Goal: Task Accomplishment & Management: Use online tool/utility

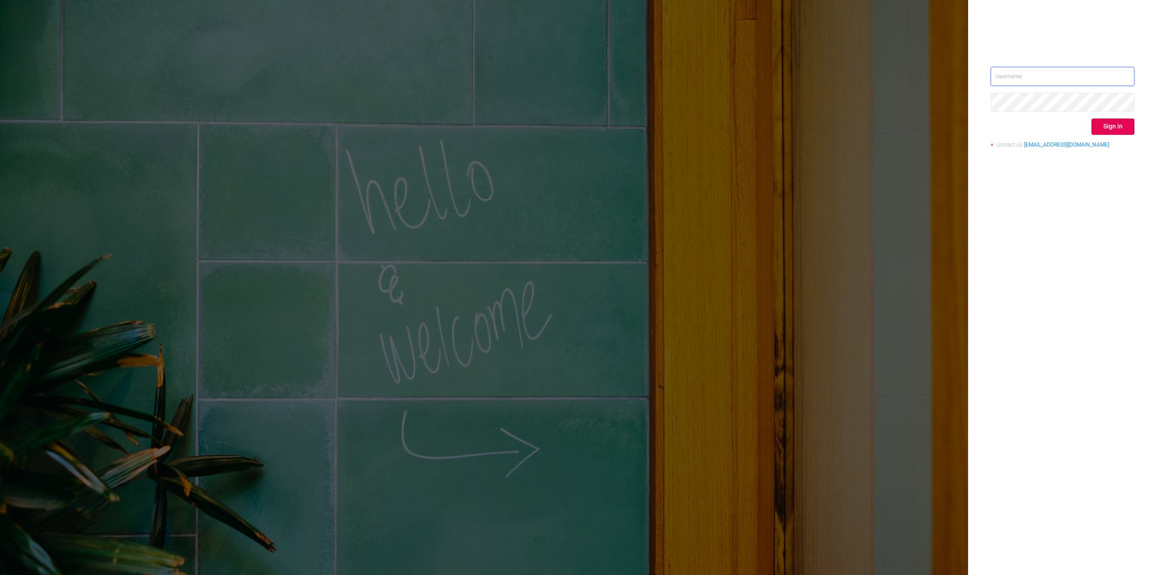
type input "[PERSON_NAME][EMAIL_ADDRESS][PERSON_NAME][DOMAIN_NAME]"
click at [1107, 124] on button "Sign in" at bounding box center [1113, 126] width 43 height 16
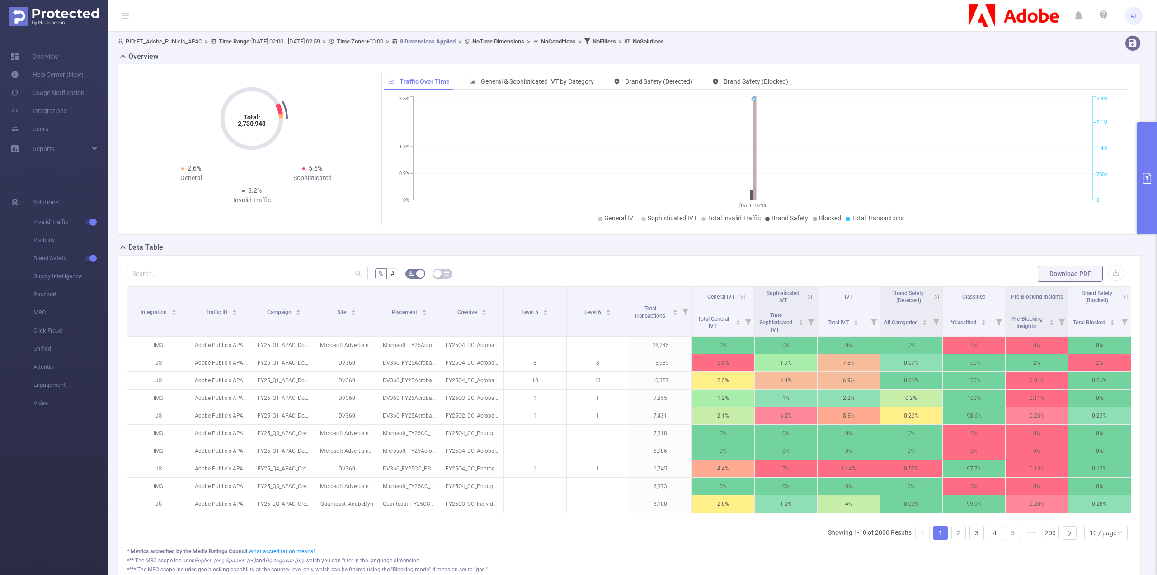
click at [1137, 137] on button "primary" at bounding box center [1147, 178] width 20 height 112
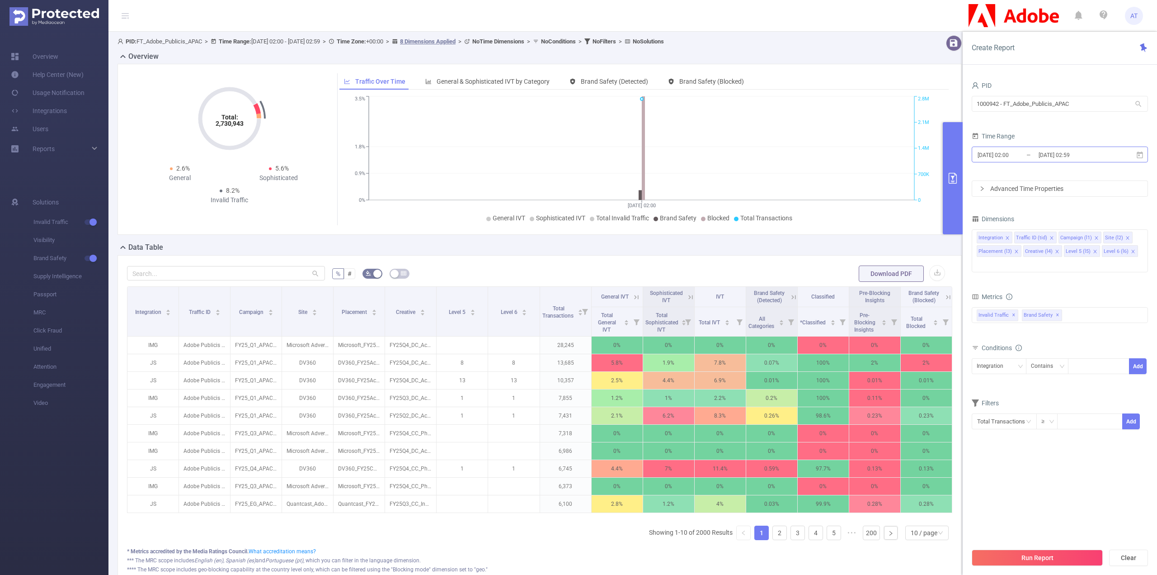
click at [1067, 150] on input "[DATE] 02:59" at bounding box center [1074, 155] width 73 height 12
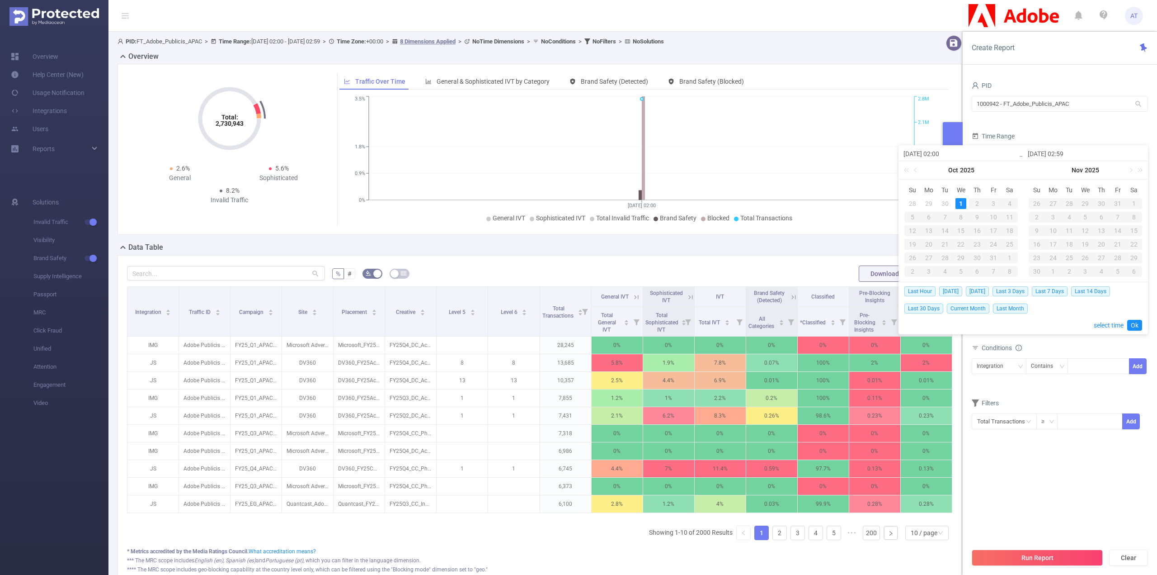
click at [1070, 135] on div "Time Range" at bounding box center [1060, 137] width 176 height 15
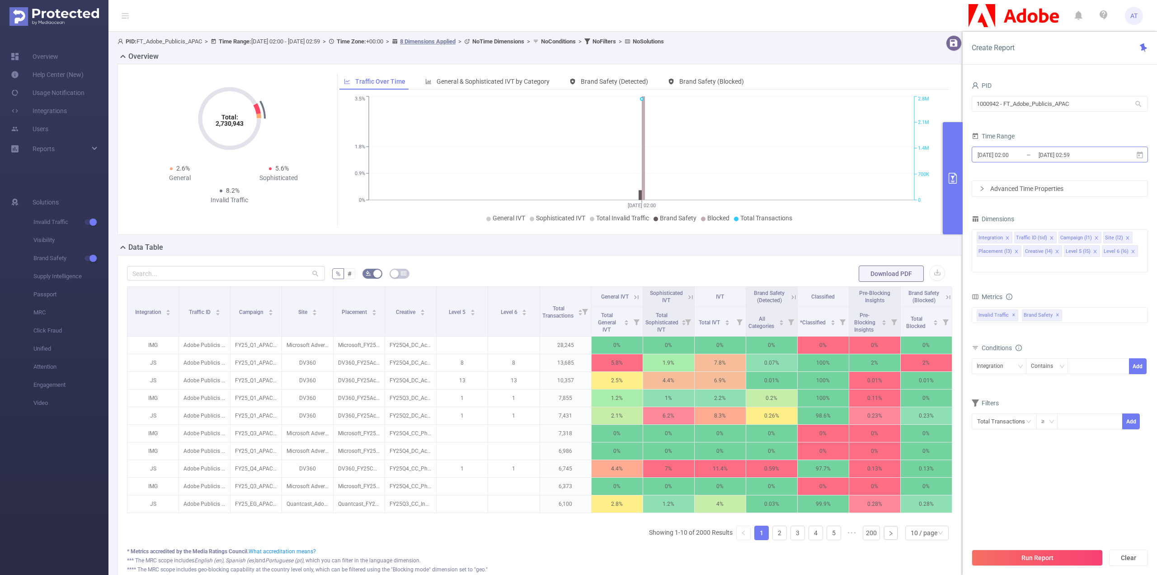
click at [1065, 158] on input "[DATE] 02:59" at bounding box center [1074, 155] width 73 height 12
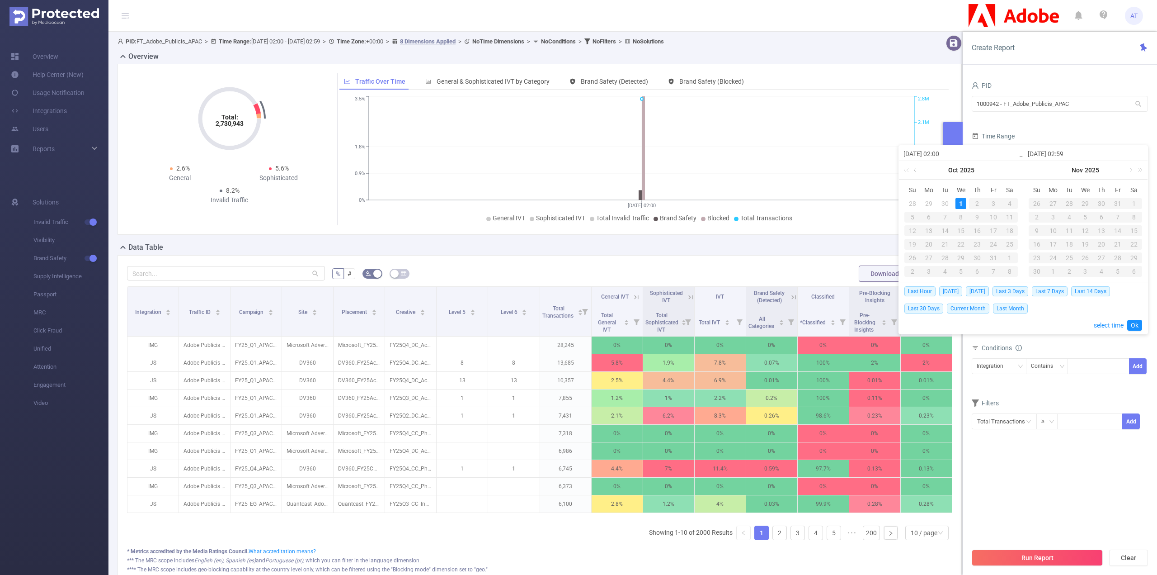
click at [914, 168] on link at bounding box center [916, 170] width 8 height 18
click at [919, 171] on link at bounding box center [916, 170] width 8 height 18
click at [915, 171] on link at bounding box center [916, 170] width 8 height 18
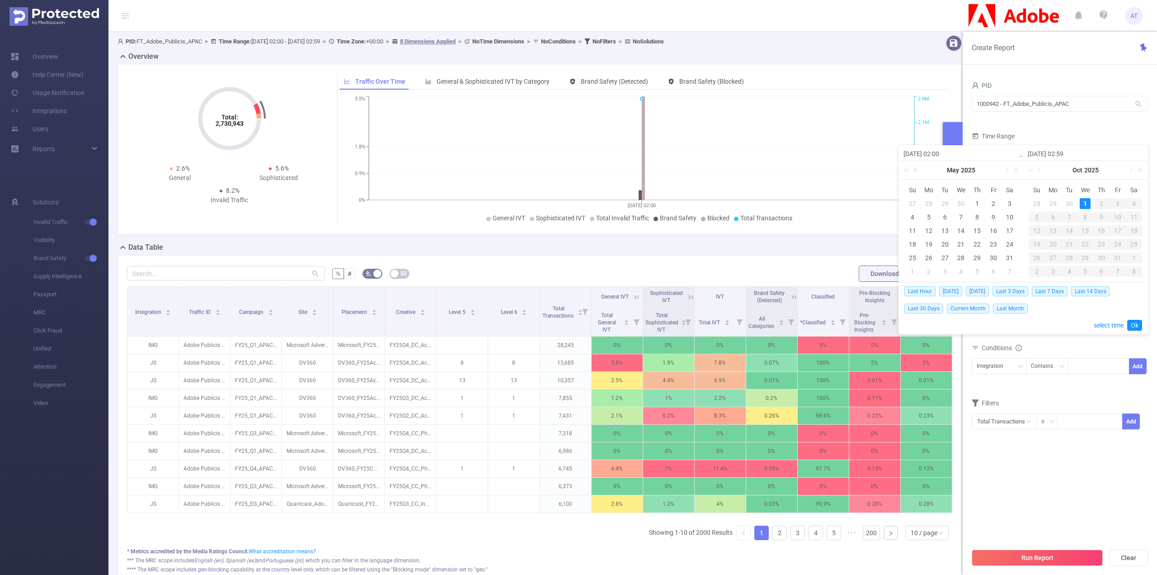
click at [915, 171] on link at bounding box center [916, 170] width 8 height 18
click at [1007, 172] on link at bounding box center [1006, 170] width 8 height 18
click at [994, 257] on div "30" at bounding box center [993, 257] width 11 height 11
click at [1130, 170] on link at bounding box center [1131, 170] width 8 height 18
click at [1040, 169] on link at bounding box center [1041, 170] width 8 height 18
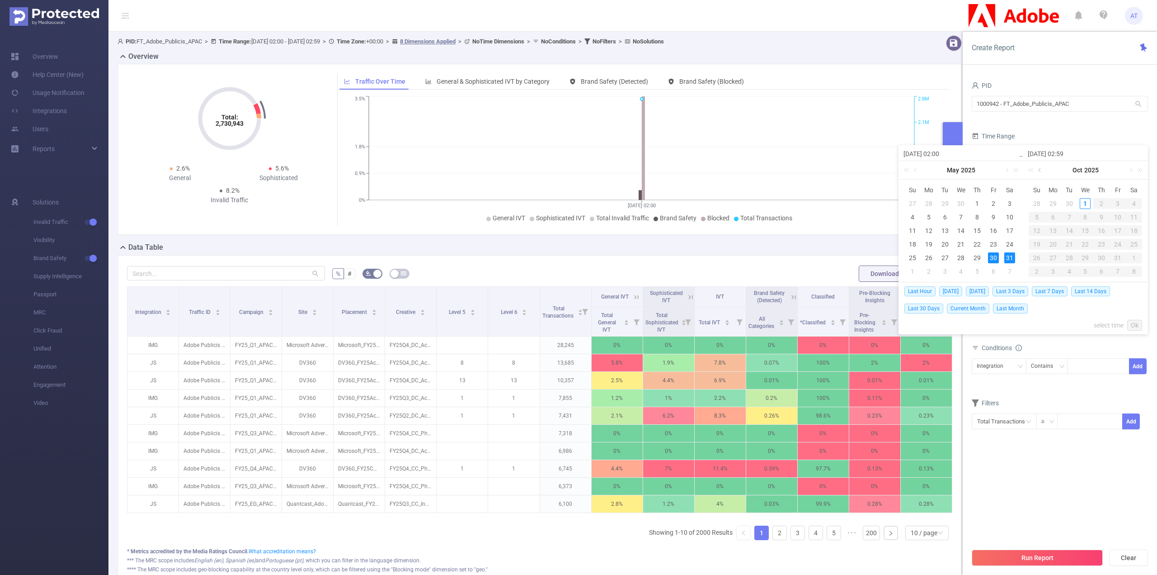
click at [1040, 169] on link at bounding box center [1041, 170] width 8 height 18
click at [1007, 257] on div "31" at bounding box center [1009, 257] width 11 height 11
type input "[DATE] 02:00"
type input "[DATE] 02:59"
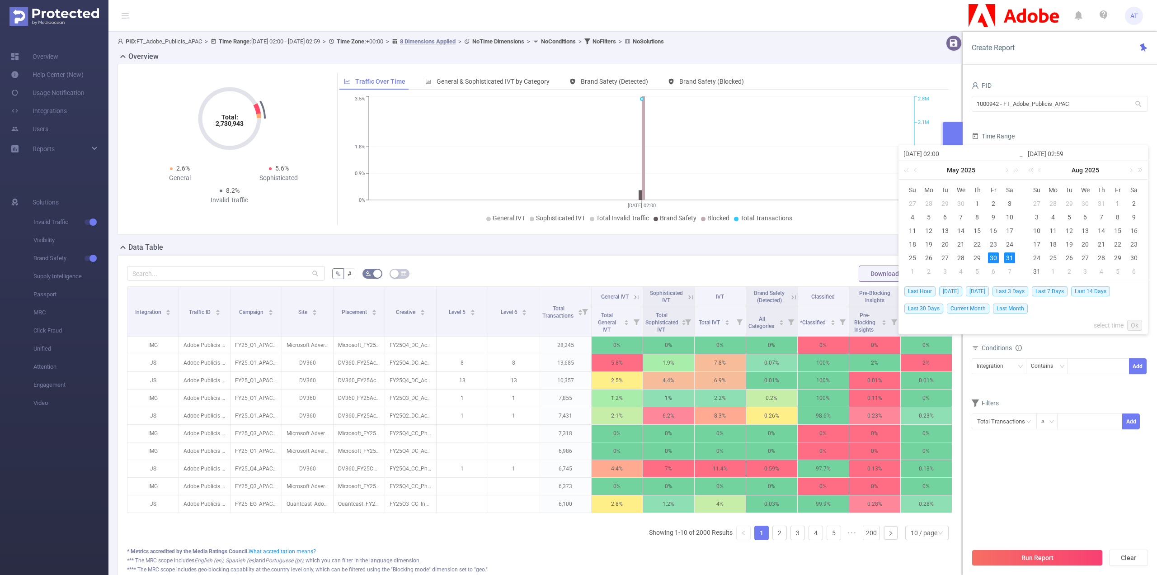
type input "[DATE] 02:00"
type input "[DATE] 02:59"
click at [1006, 256] on div "31" at bounding box center [1009, 257] width 11 height 11
click at [943, 152] on input "[DATE] 02:00" at bounding box center [961, 153] width 115 height 11
click at [1007, 257] on div "31" at bounding box center [1009, 257] width 11 height 11
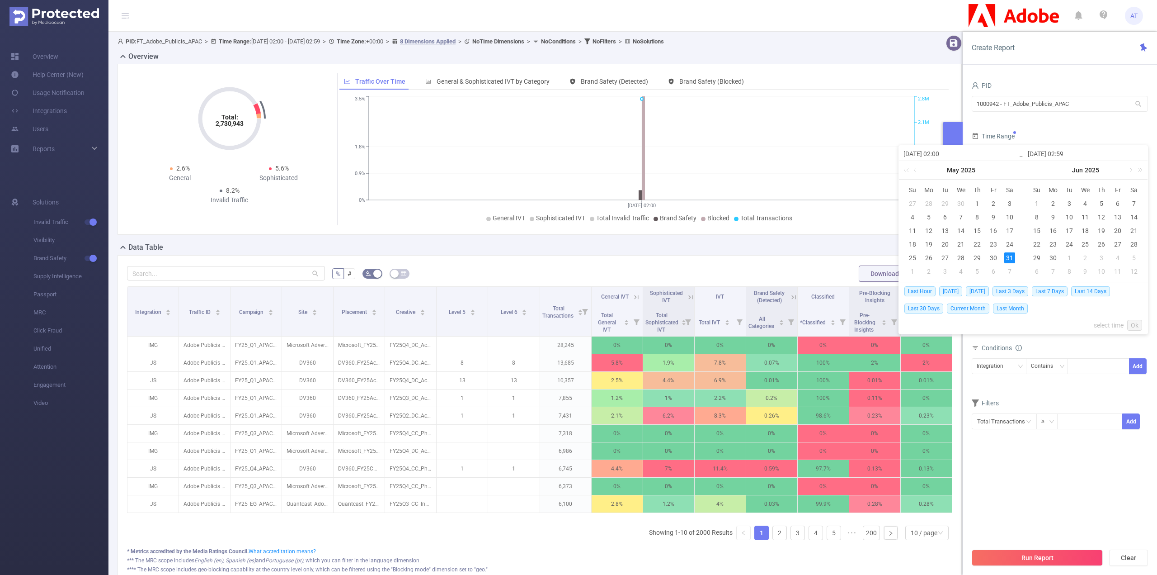
type input "[DATE] 02:00"
click at [953, 150] on input "[DATE] 02:00" at bounding box center [961, 153] width 115 height 11
click at [943, 153] on input "[DATE] 02:00" at bounding box center [961, 153] width 115 height 11
type input "[DATE] 0:00"
type input "[DATE] 00:00"
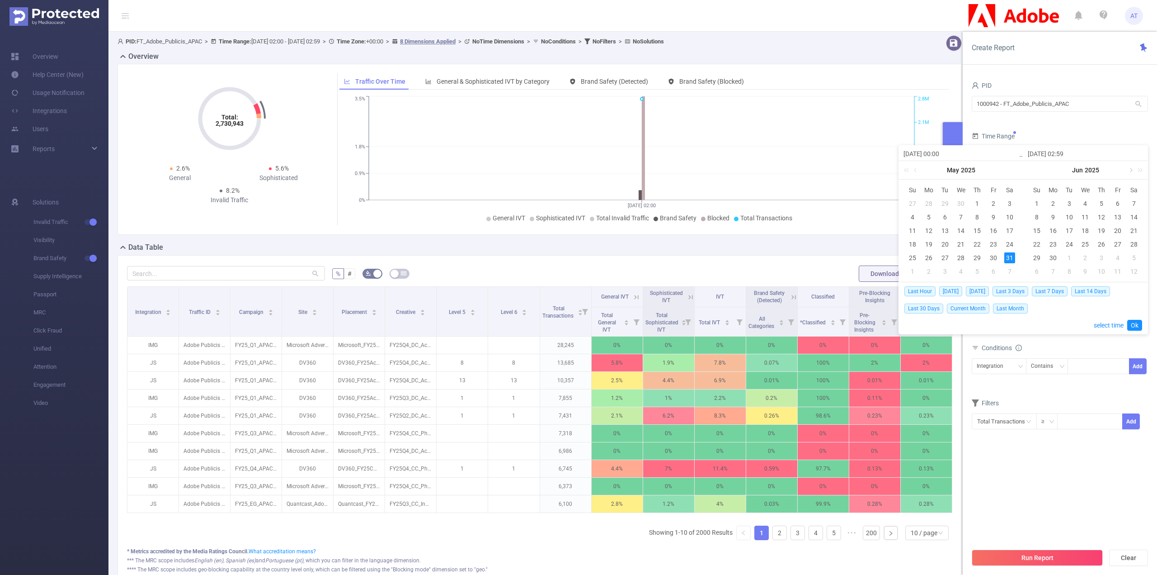
type input "[DATE] 00:00"
click at [1130, 170] on link at bounding box center [1131, 170] width 8 height 18
click at [1119, 259] on div "29" at bounding box center [1118, 257] width 11 height 11
click at [1065, 152] on input "[DATE] 02:59" at bounding box center [1085, 153] width 115 height 11
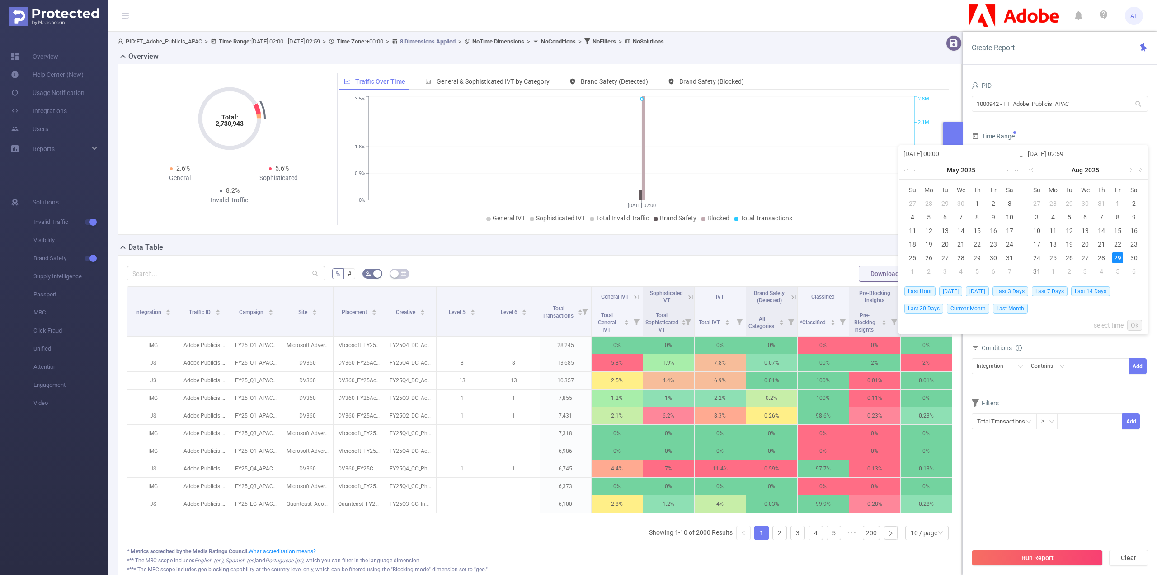
click at [1119, 258] on div "29" at bounding box center [1118, 257] width 11 height 11
type input "[DATE] 00:00"
type input "[DATE] 02:59"
type input "[DATE] 00:00"
type input "[DATE] 02:59"
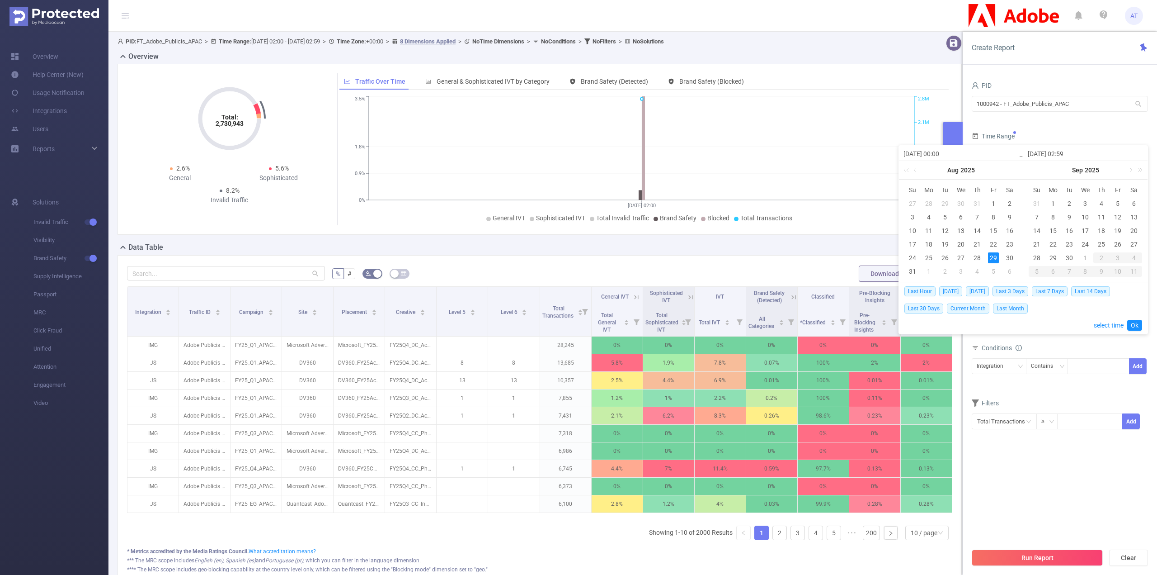
click at [1067, 154] on input "[DATE] 02:59" at bounding box center [1085, 153] width 115 height 11
click at [1014, 257] on div "30" at bounding box center [1009, 257] width 11 height 11
click at [929, 153] on input "[DATE] 00:00" at bounding box center [961, 153] width 115 height 11
click at [1010, 256] on div "30" at bounding box center [1009, 257] width 11 height 11
type input "[DATE] 00:00"
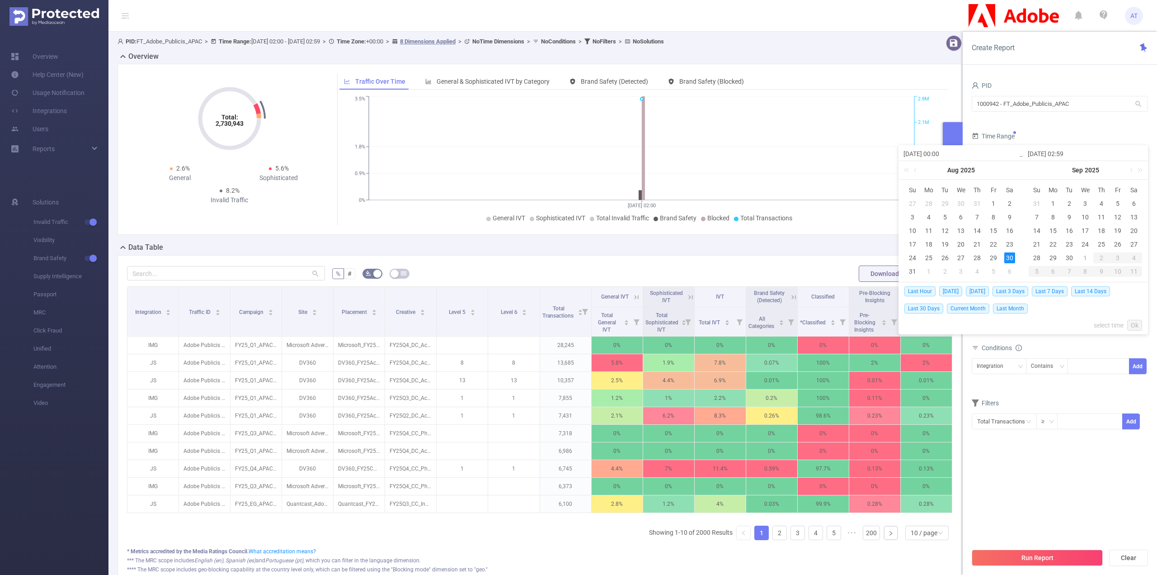
type input "[DATE] 02:59"
type input "[DATE] 00:00"
type input "[DATE] 02:59"
click at [1066, 150] on input "[DATE] 02:59" at bounding box center [1085, 153] width 115 height 11
click at [917, 170] on link at bounding box center [916, 170] width 8 height 18
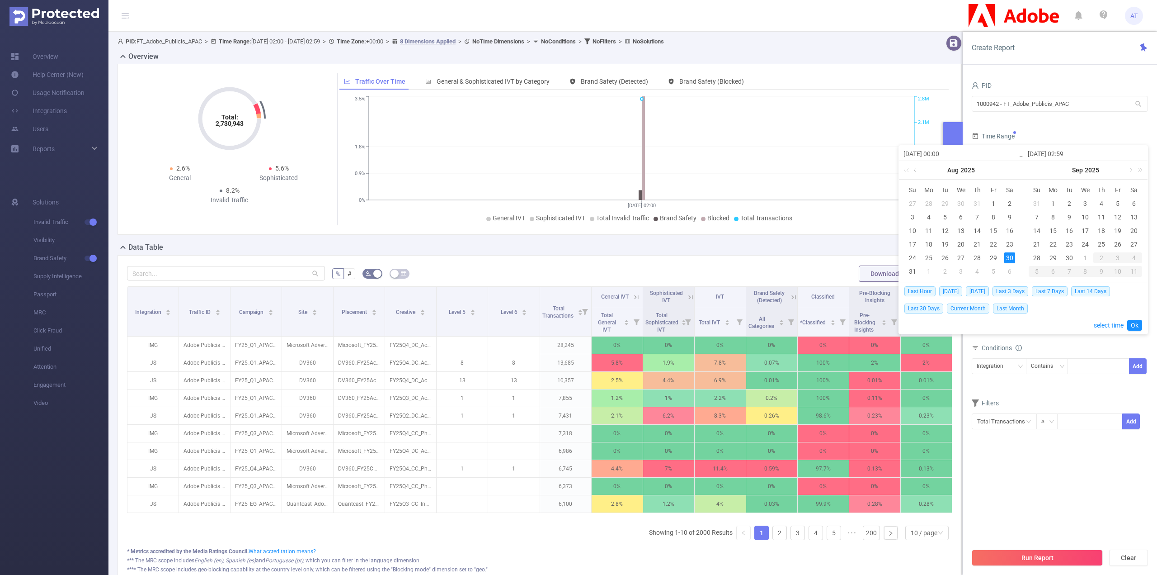
click at [917, 169] on link at bounding box center [916, 170] width 8 height 18
click at [1004, 170] on link at bounding box center [1006, 170] width 8 height 18
click at [970, 156] on input "[DATE] 00:00" at bounding box center [961, 153] width 115 height 11
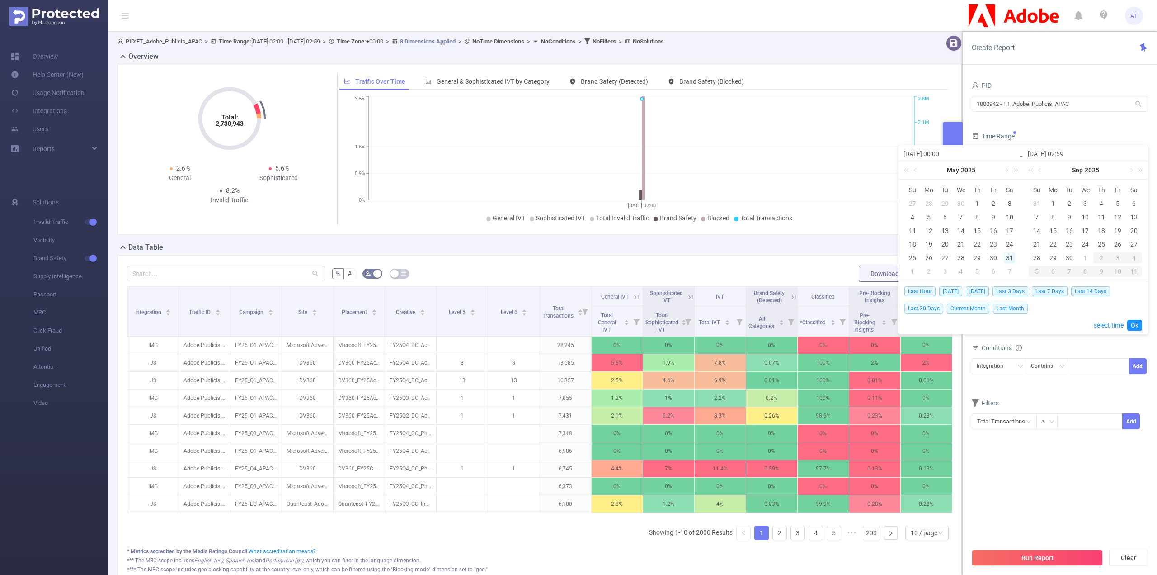
click at [1013, 257] on div "31" at bounding box center [1009, 257] width 11 height 11
click at [937, 150] on input "[DATE] 00:00" at bounding box center [961, 153] width 115 height 11
click at [932, 151] on input "[DATE] 00:00" at bounding box center [961, 153] width 115 height 11
click at [937, 152] on input "[DATE] 00:00" at bounding box center [961, 153] width 115 height 11
click at [1009, 258] on div "31" at bounding box center [1009, 257] width 11 height 11
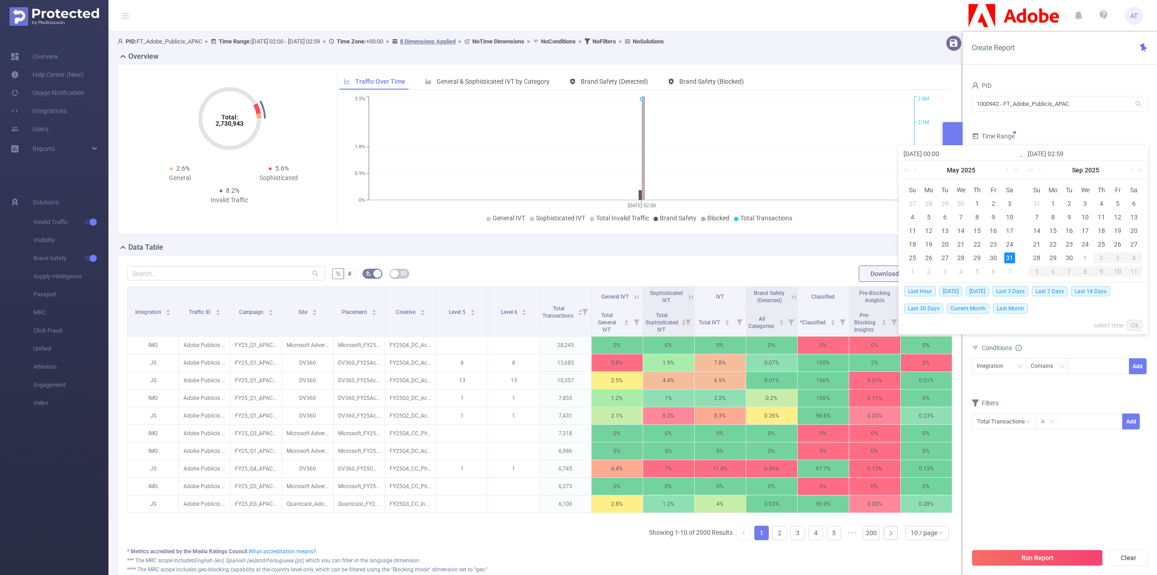
type input "[DATE] 00:00"
type input "[DATE] 02:59"
type input "[DATE] 00:00"
type input "[DATE] 02:59"
click at [1096, 155] on input "[DATE] 02:59" at bounding box center [1085, 153] width 115 height 11
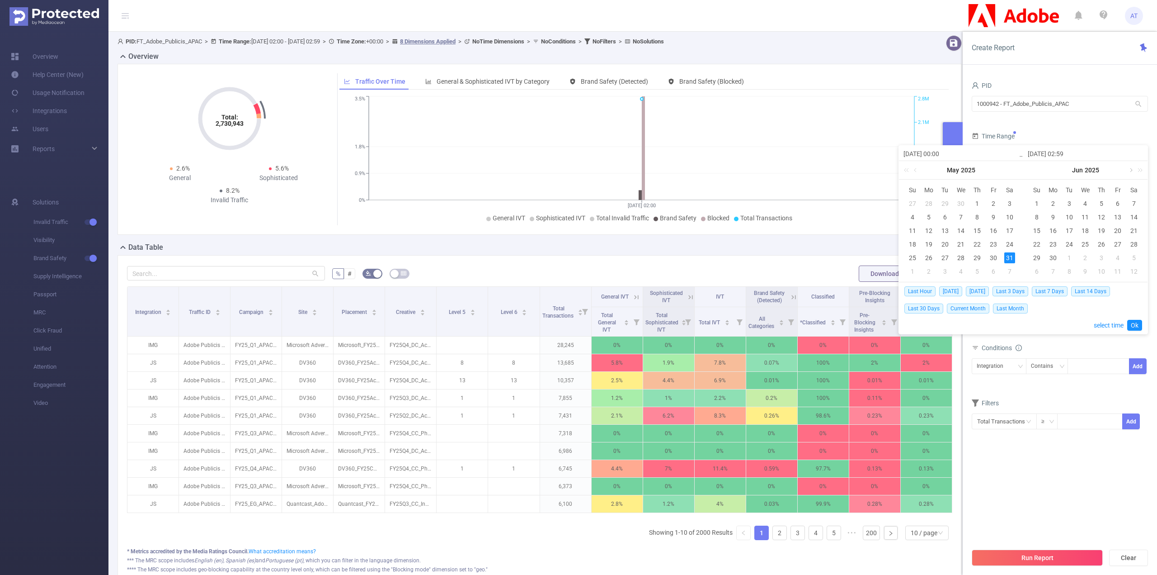
click at [1129, 172] on link at bounding box center [1131, 170] width 8 height 18
click at [1135, 260] on div "30" at bounding box center [1134, 257] width 11 height 11
click at [1071, 150] on input "[DATE] 02:59" at bounding box center [1085, 153] width 115 height 11
click at [1134, 256] on div "30" at bounding box center [1134, 257] width 11 height 11
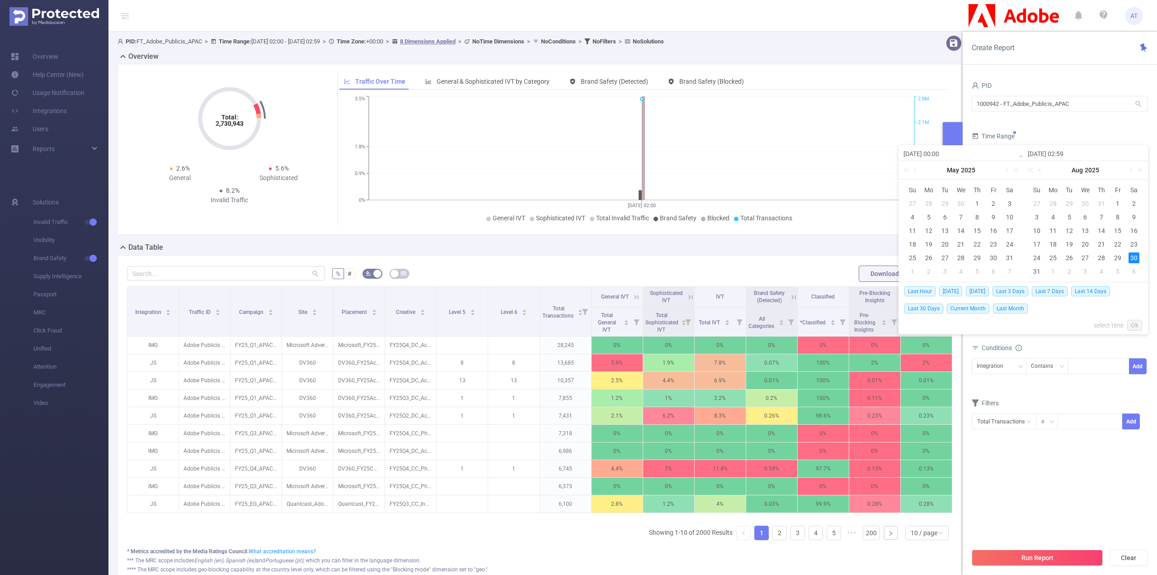
type input "[DATE] 00:00"
type input "[DATE] 02:59"
type input "[DATE] 00:00"
click at [1066, 150] on input "[DATE] 02:59" at bounding box center [1085, 153] width 115 height 11
type input "[DATE] 0:59"
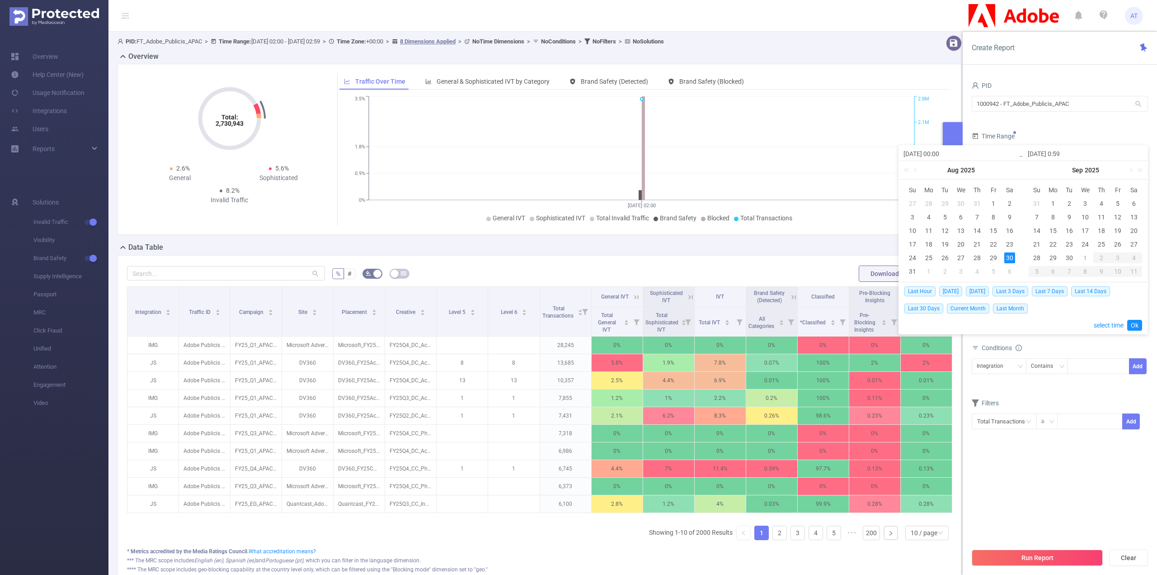
type input "[DATE] 00:59"
click at [1076, 155] on input "[DATE] 00:59" at bounding box center [1085, 153] width 115 height 11
type input "[DATE] 00:0"
type input "[DATE] 00:00"
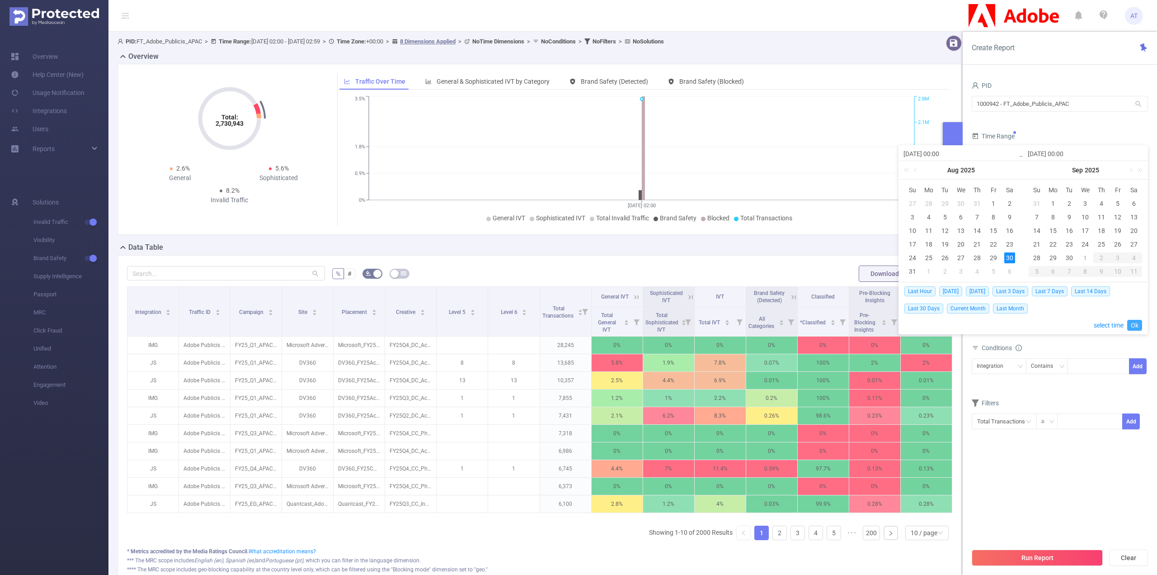
click at [1140, 323] on link "Ok" at bounding box center [1134, 325] width 15 height 11
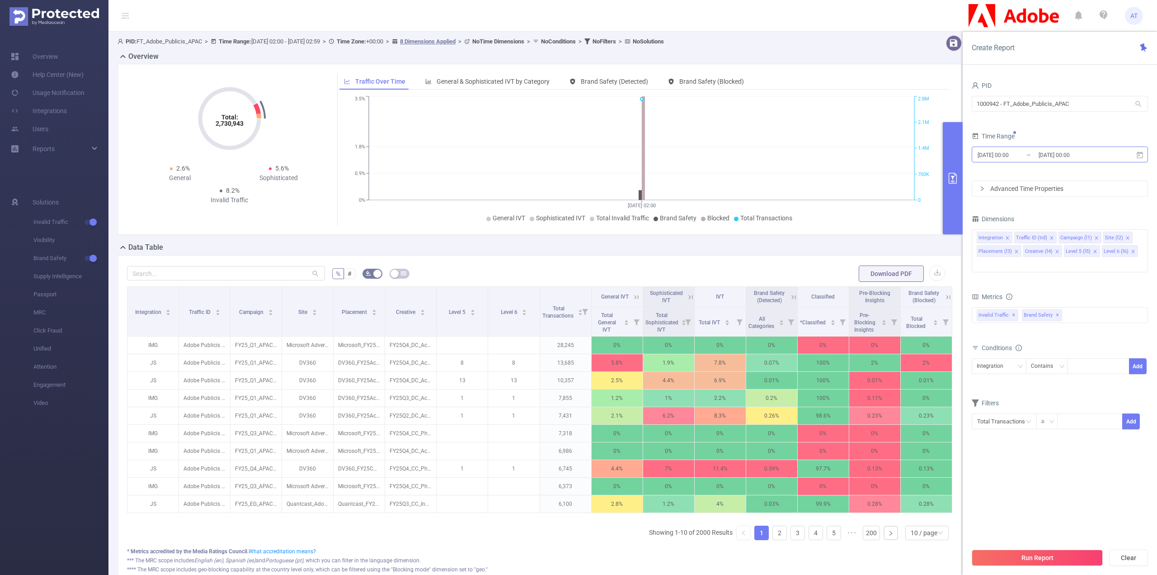
click at [997, 153] on input "[DATE] 00:00" at bounding box center [1013, 155] width 73 height 12
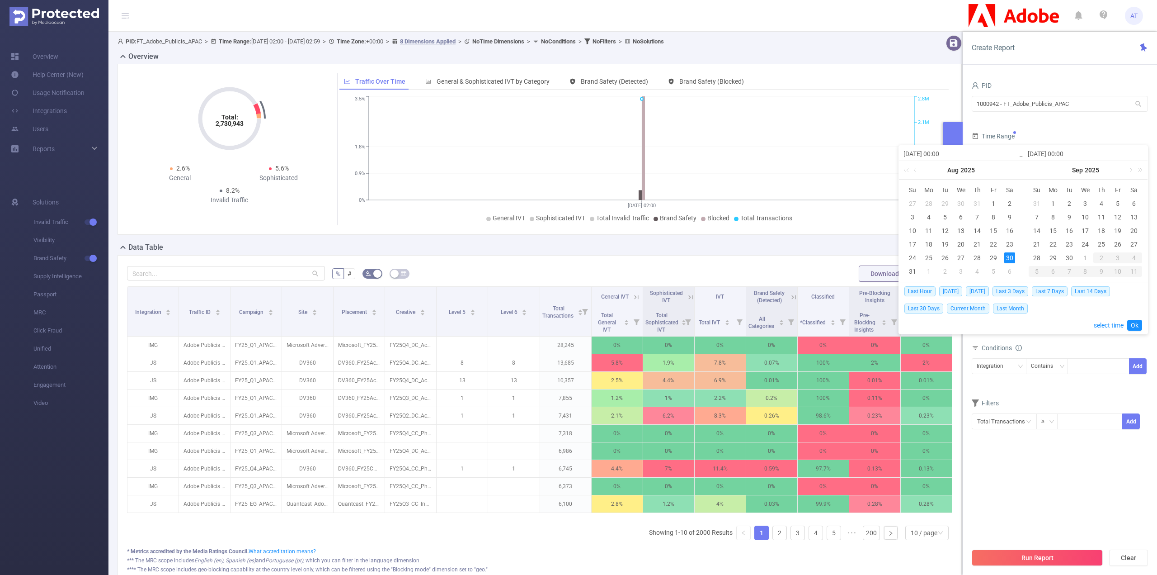
click at [924, 152] on input "[DATE] 00:00" at bounding box center [961, 153] width 115 height 11
click at [915, 170] on link at bounding box center [916, 170] width 8 height 18
click at [926, 153] on input "[DATE] 00:00" at bounding box center [961, 153] width 115 height 11
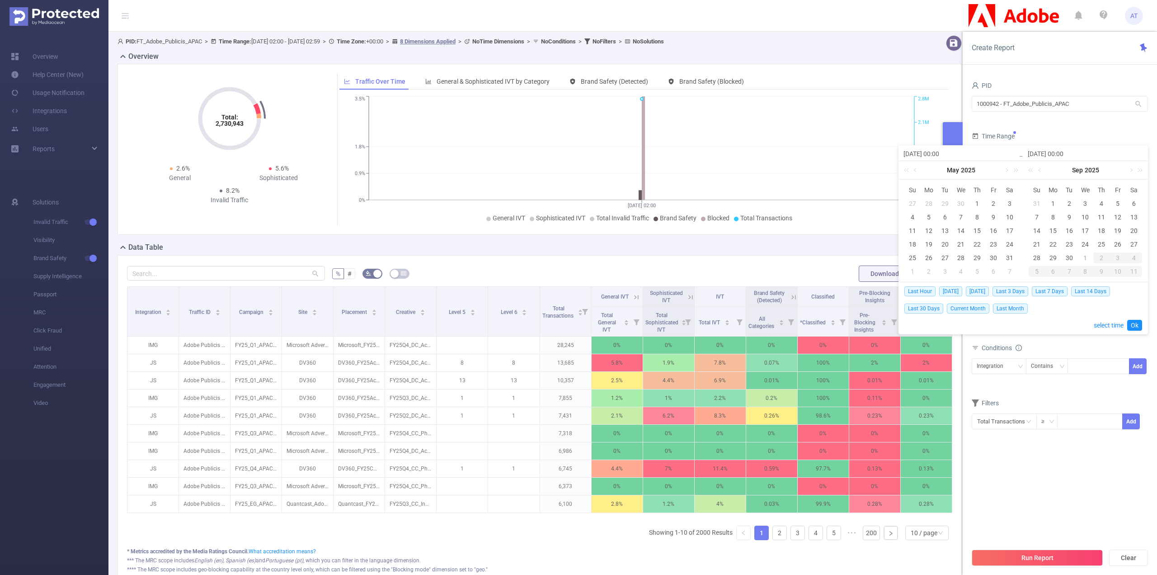
type input "2025-0-30 00:00"
type input "[DATE] 00:00"
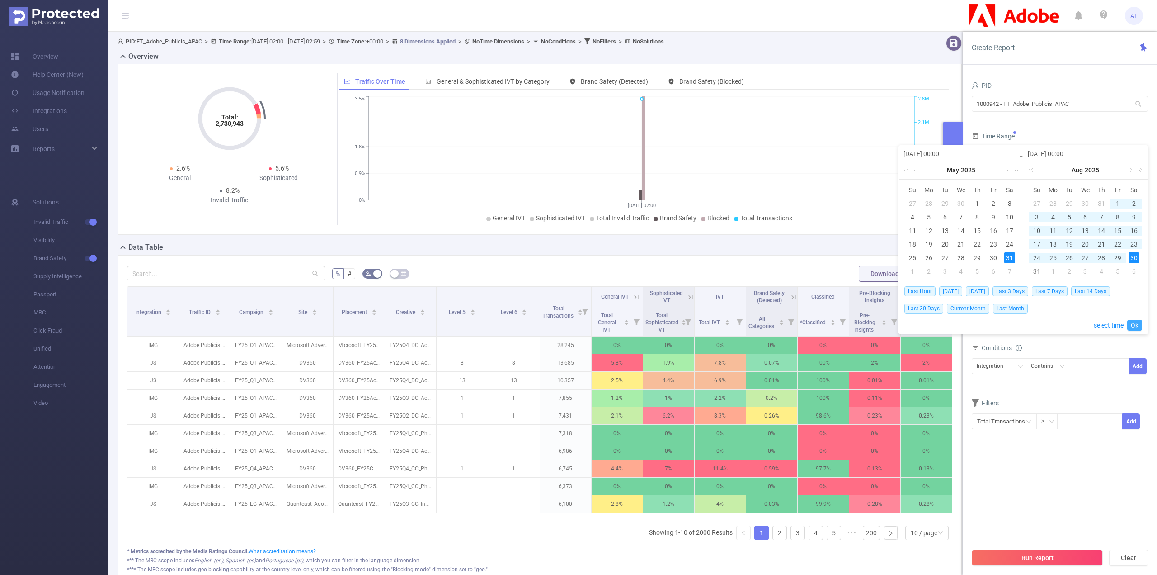
click at [1132, 325] on link "Ok" at bounding box center [1134, 325] width 15 height 11
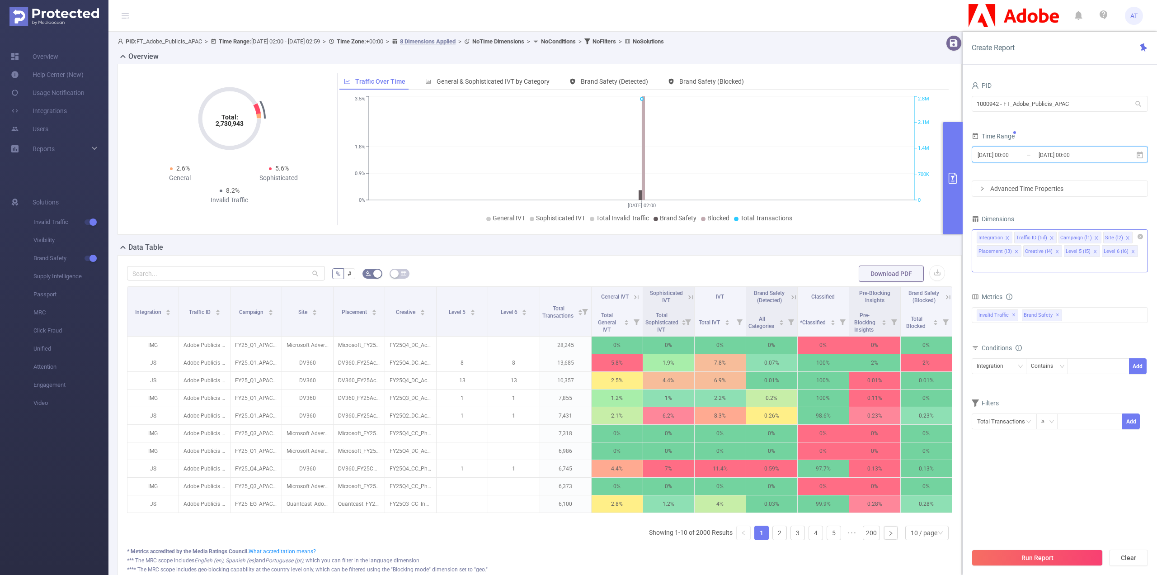
click at [1131, 252] on icon "icon: close" at bounding box center [1133, 251] width 5 height 5
click at [1094, 252] on icon "icon: close" at bounding box center [1095, 251] width 3 height 3
click at [1056, 250] on icon "icon: close" at bounding box center [1057, 251] width 3 height 3
click at [1016, 251] on icon "icon: close" at bounding box center [1016, 251] width 3 height 3
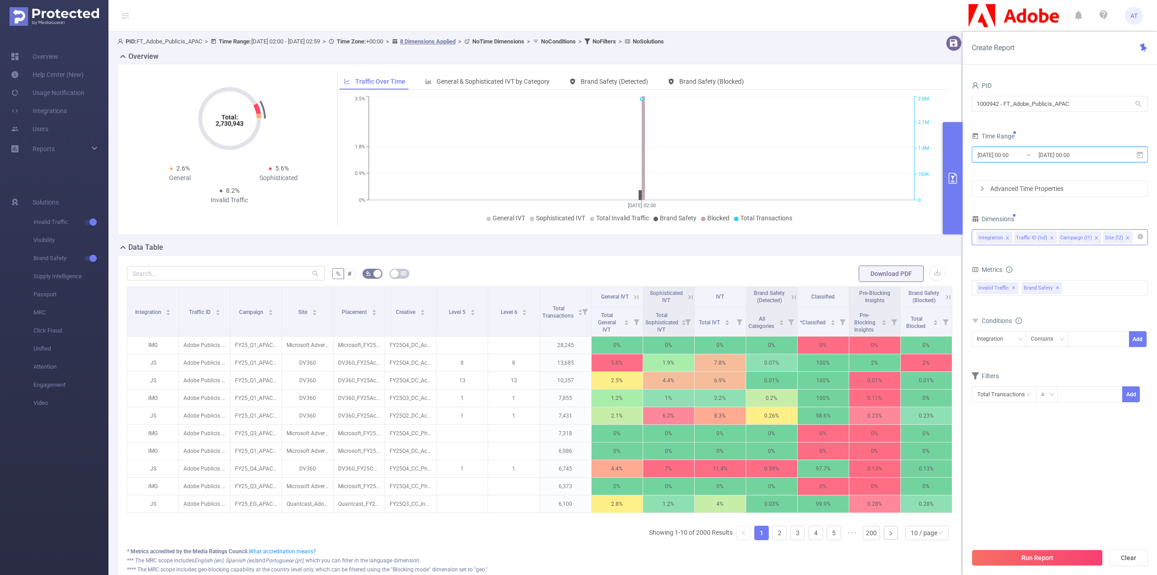
click at [1092, 237] on li "Campaign (l1)" at bounding box center [1080, 237] width 43 height 12
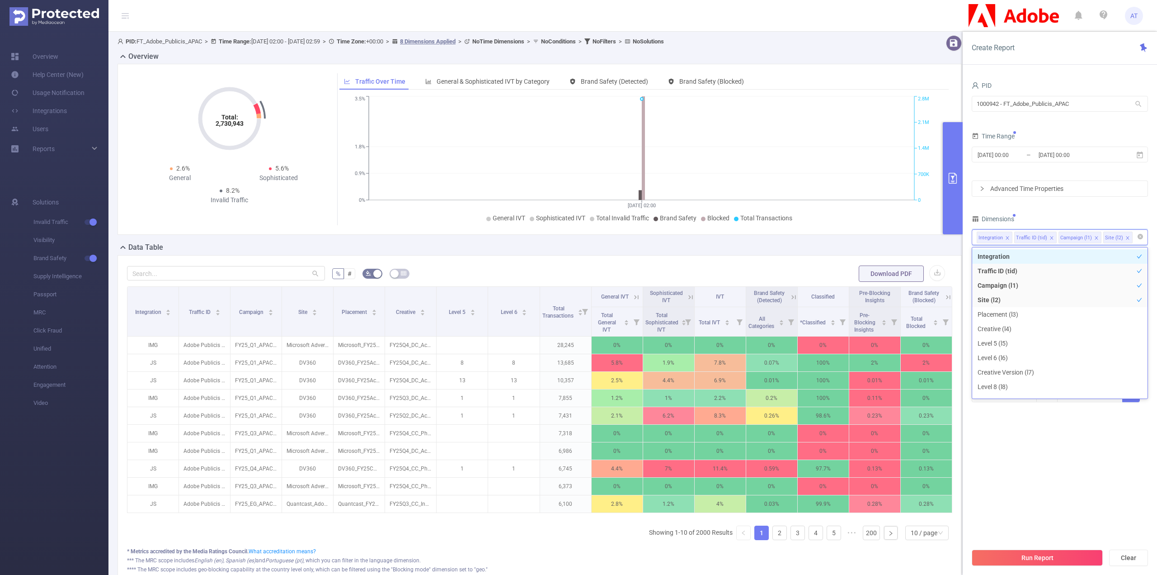
click at [1094, 237] on icon "icon: close" at bounding box center [1096, 238] width 5 height 5
click at [1111, 237] on div "Integration Traffic ID (tid) Site (l2)" at bounding box center [1060, 237] width 166 height 15
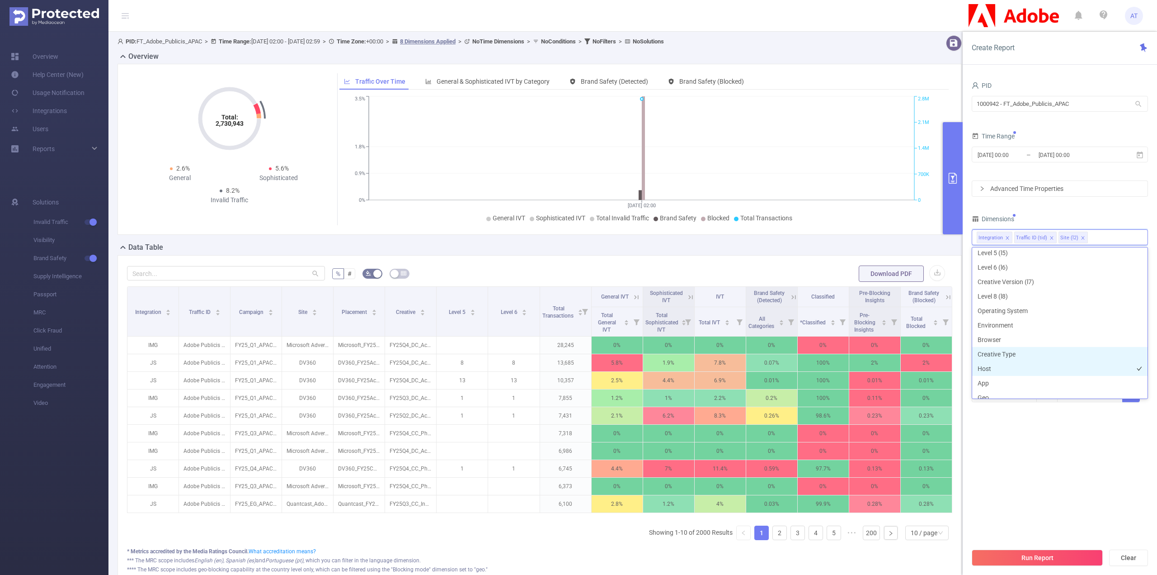
click at [1023, 362] on li "Host" at bounding box center [1059, 368] width 175 height 14
click at [1057, 560] on button "Run Report" at bounding box center [1037, 557] width 131 height 16
